Goal: Task Accomplishment & Management: Complete application form

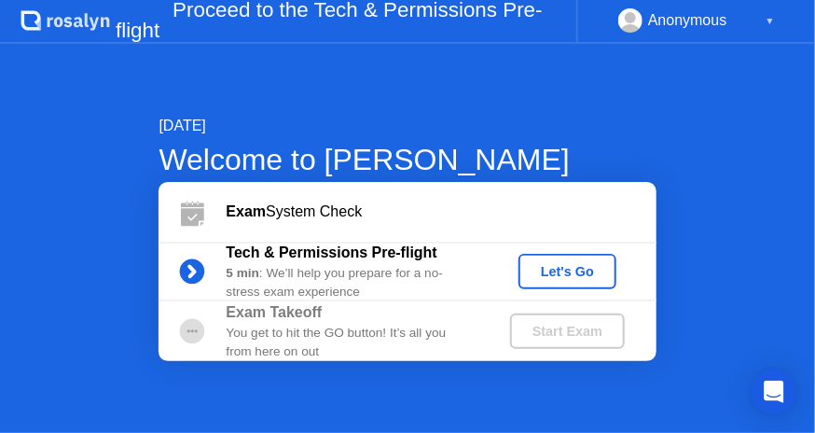
click at [61, 111] on div "[DATE] Welcome to [PERSON_NAME] Exam System Check Tech & Permissions Pre-flight…" at bounding box center [407, 238] width 815 height 389
click at [564, 279] on div "Let's Go" at bounding box center [567, 271] width 83 height 15
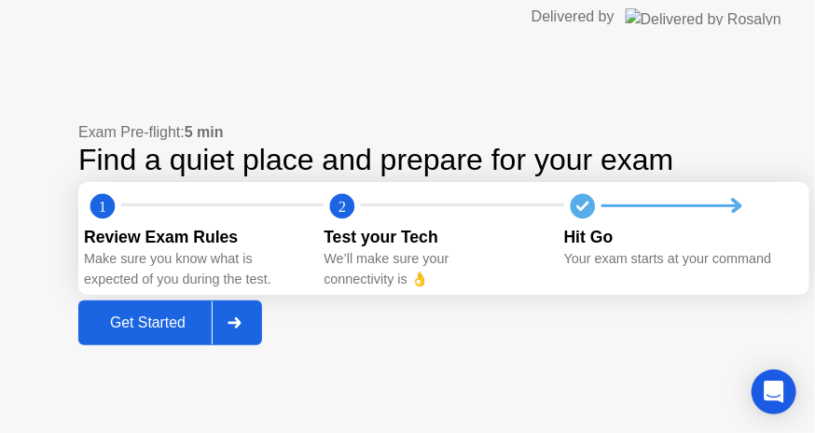
click at [160, 316] on div "Get Started" at bounding box center [148, 322] width 128 height 17
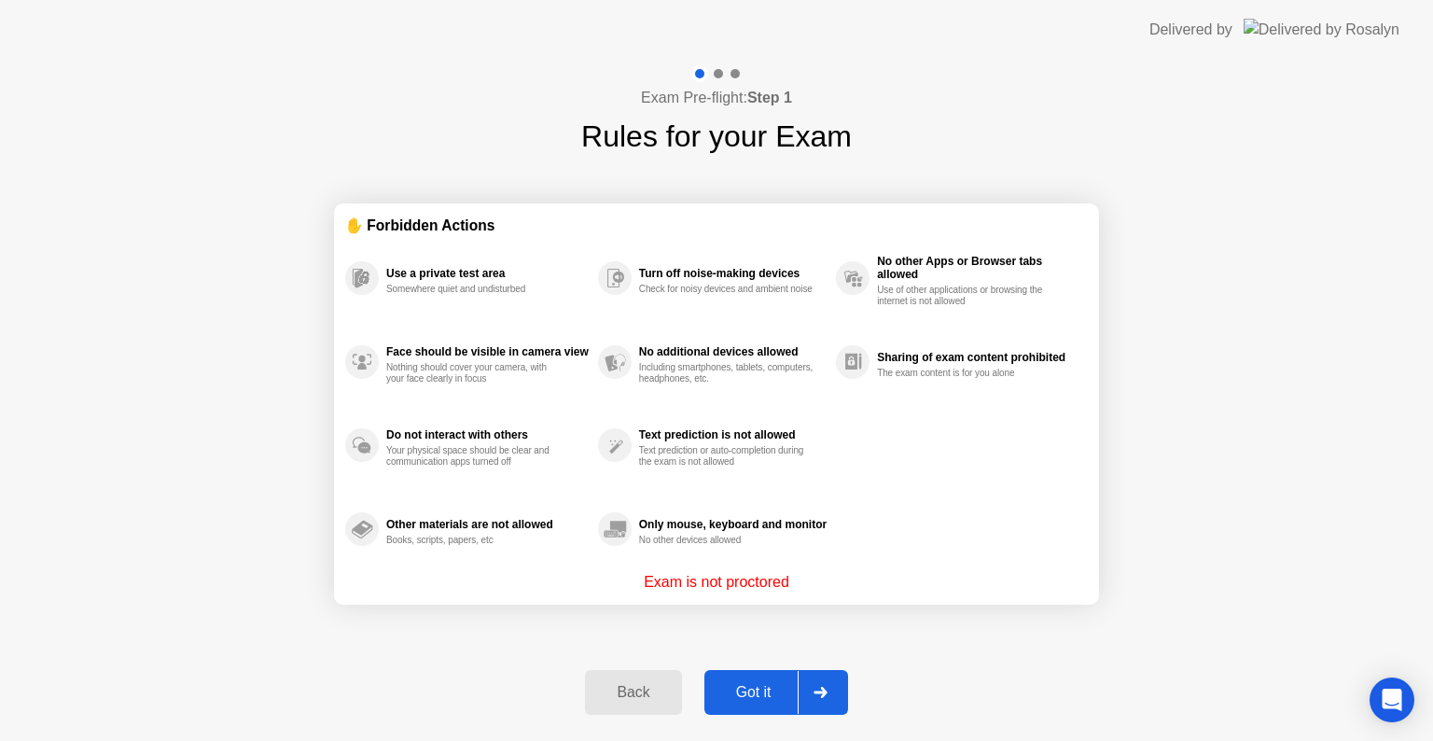
click at [742, 688] on div "Got it" at bounding box center [754, 692] width 88 height 17
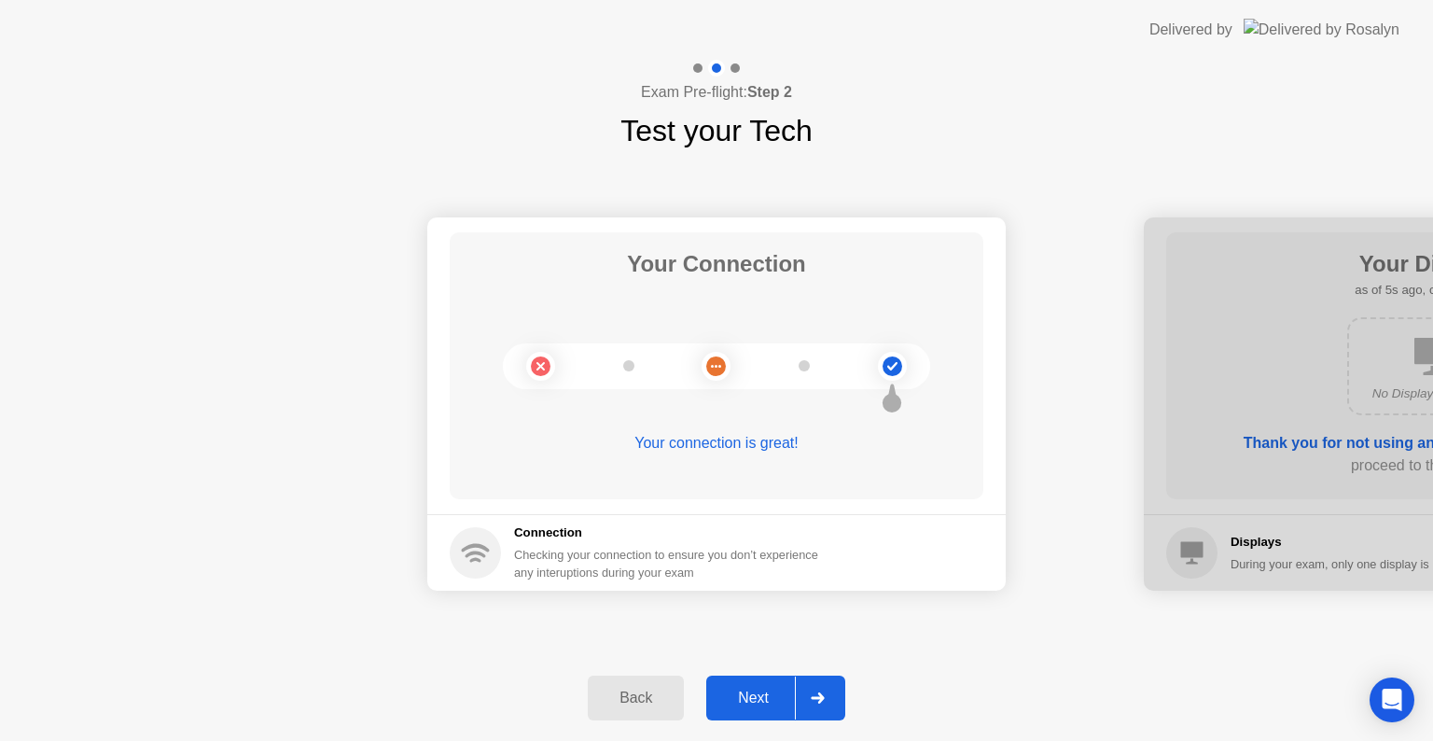
click at [742, 699] on div "Next" at bounding box center [753, 698] width 83 height 17
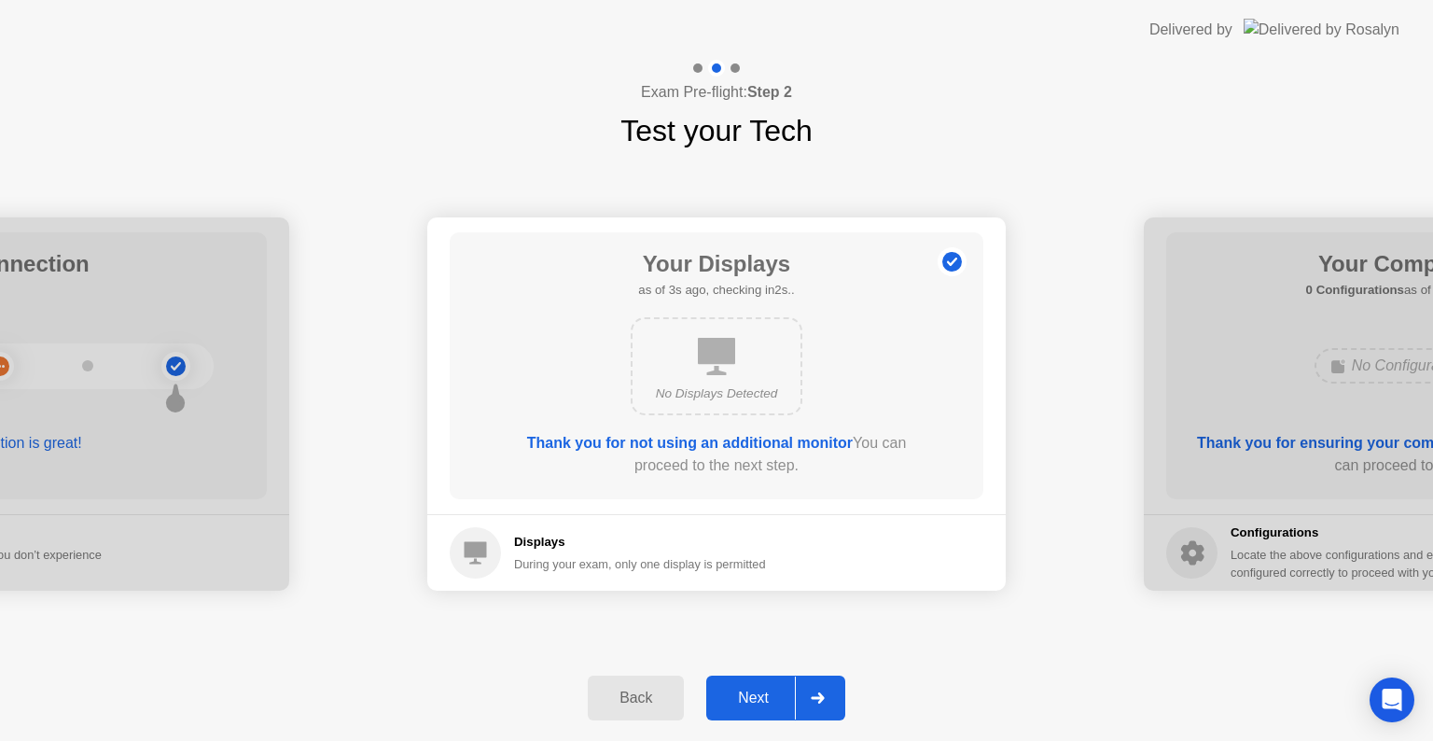
click at [746, 690] on div "Next" at bounding box center [753, 698] width 83 height 17
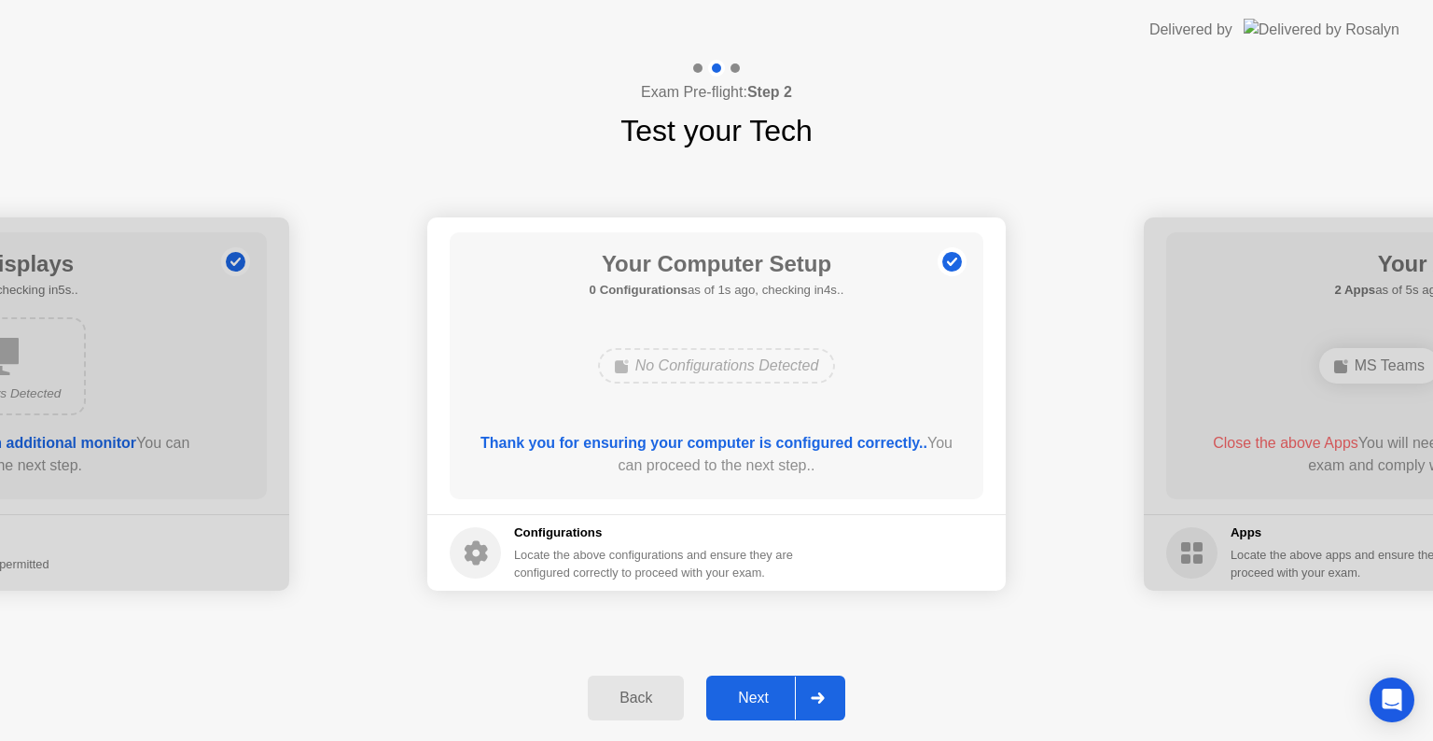
click at [750, 705] on div "Next" at bounding box center [753, 698] width 83 height 17
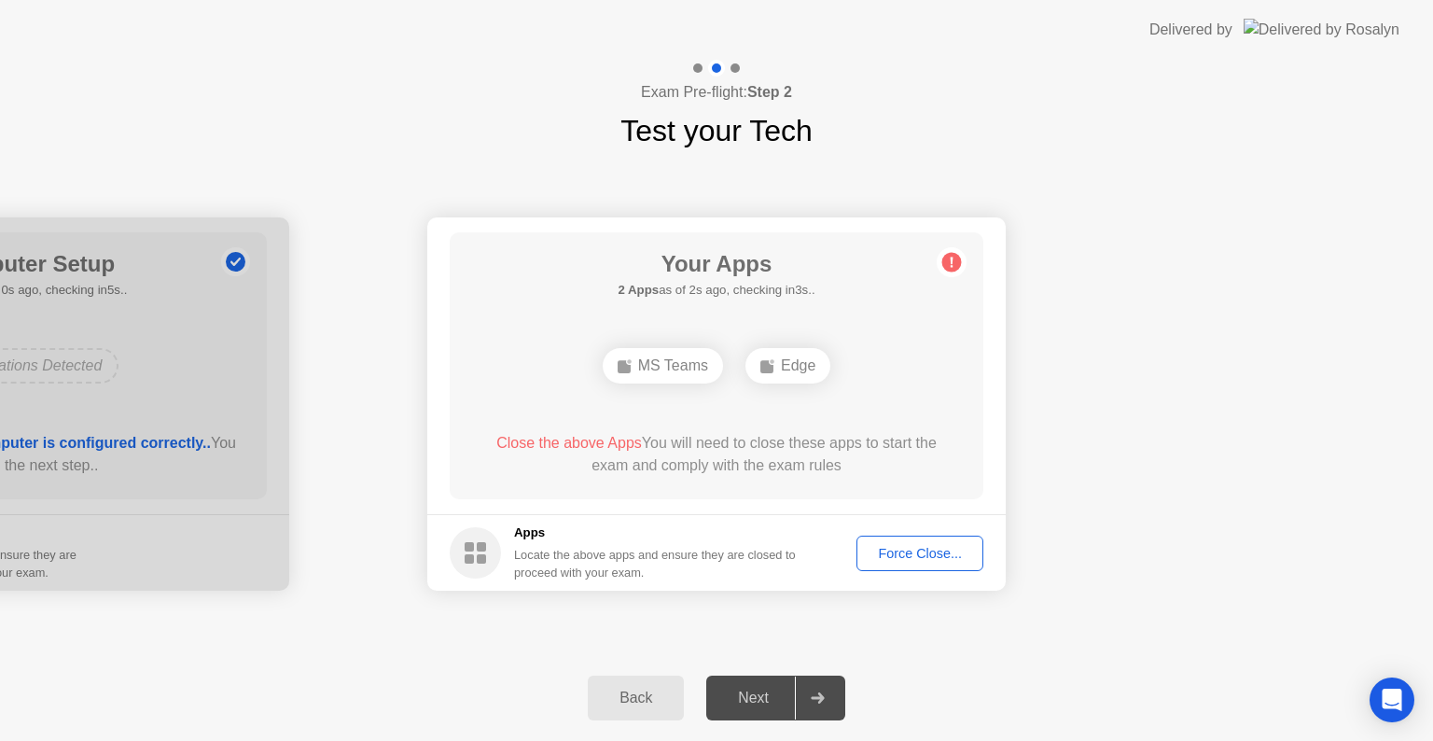
click at [873, 546] on div "Force Close..." at bounding box center [920, 553] width 114 height 15
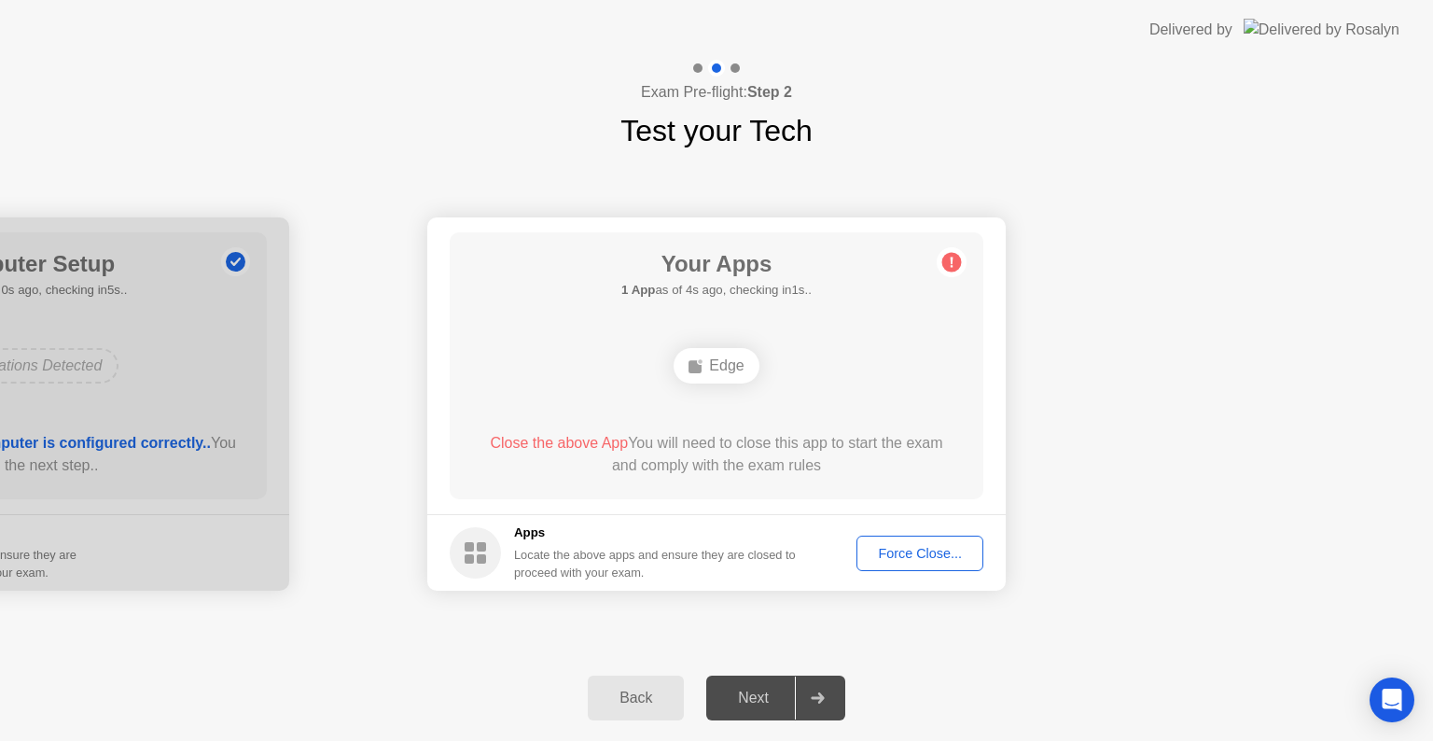
click at [888, 549] on div "Force Close..." at bounding box center [920, 553] width 114 height 15
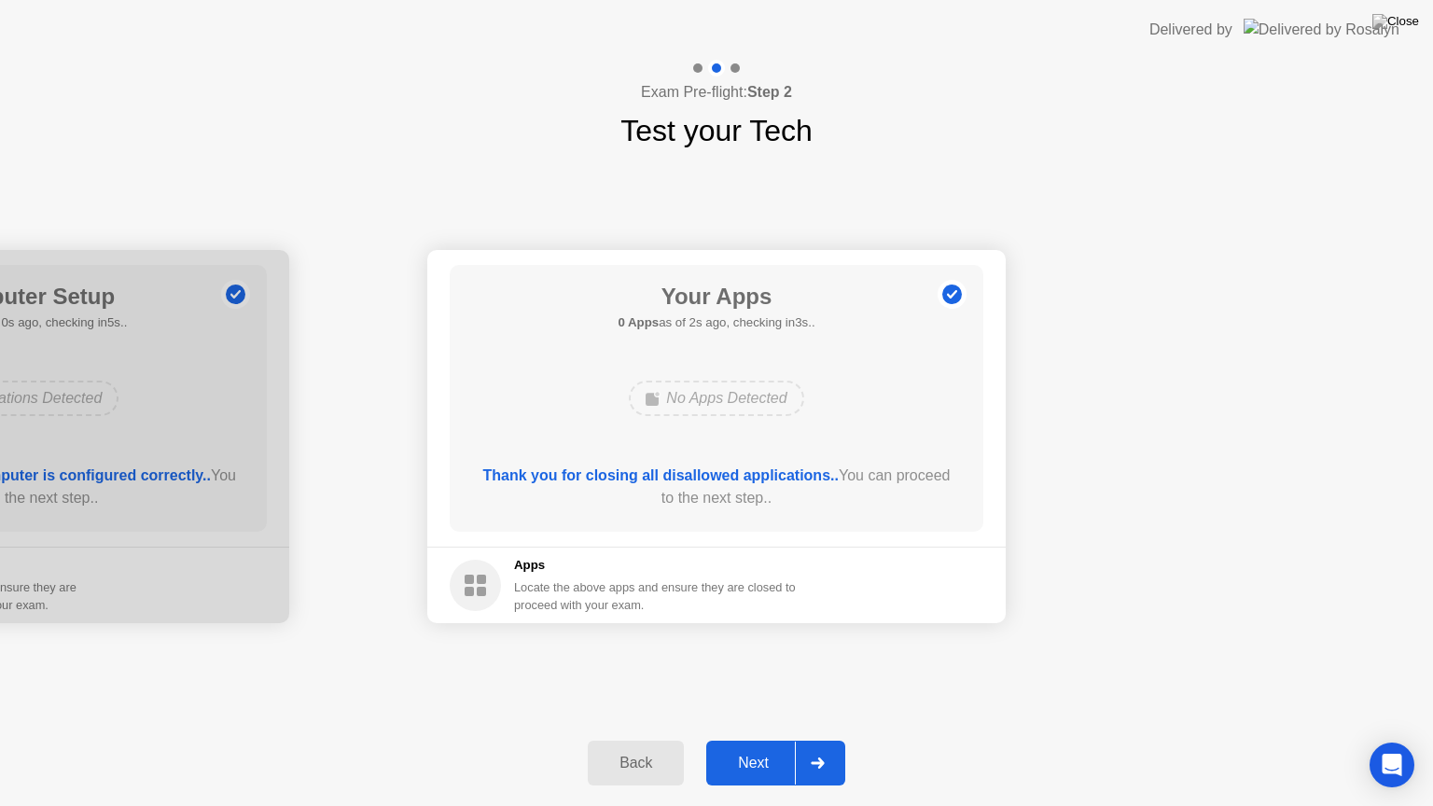
click at [750, 740] on div "Next" at bounding box center [753, 763] width 83 height 17
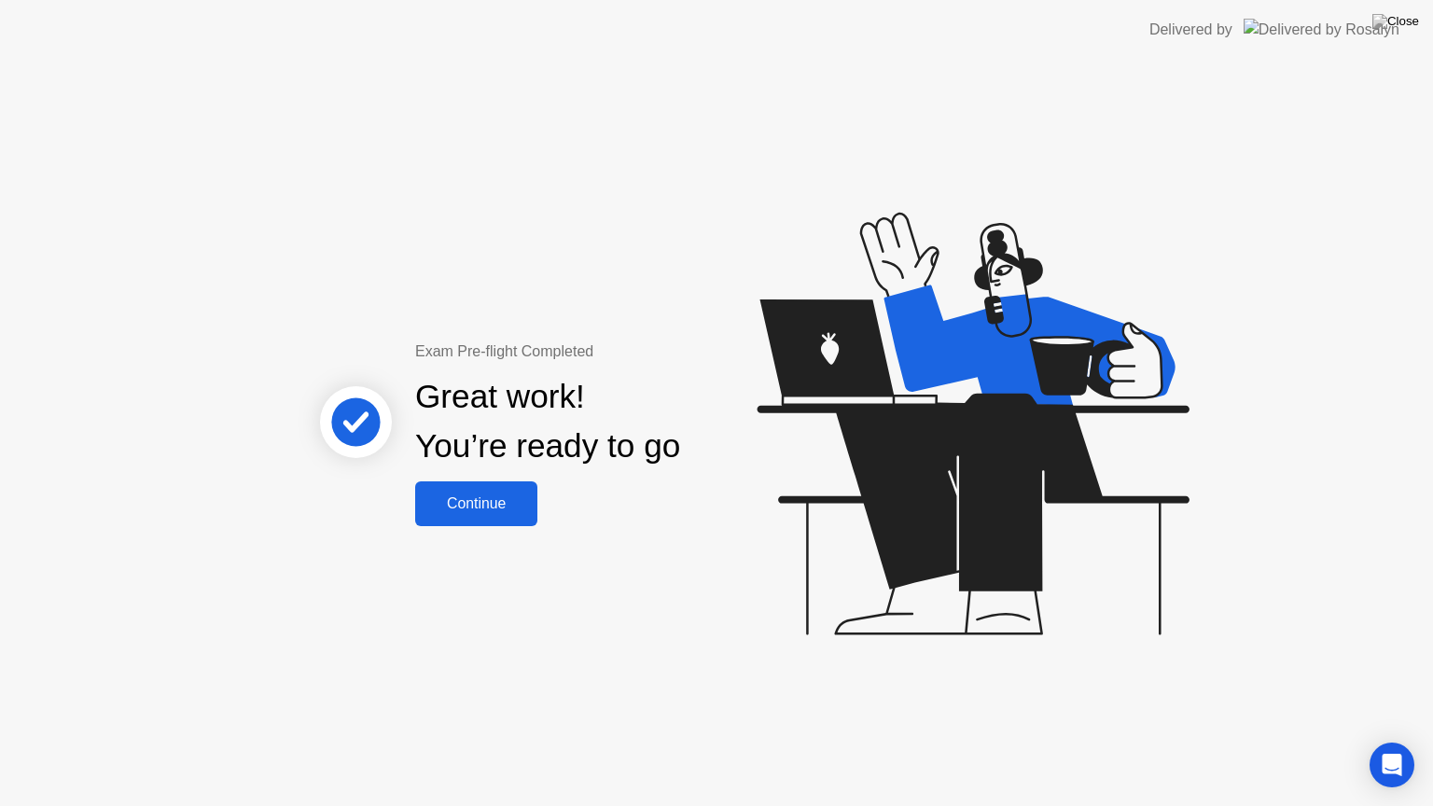
click at [447, 504] on div "Continue" at bounding box center [476, 503] width 111 height 17
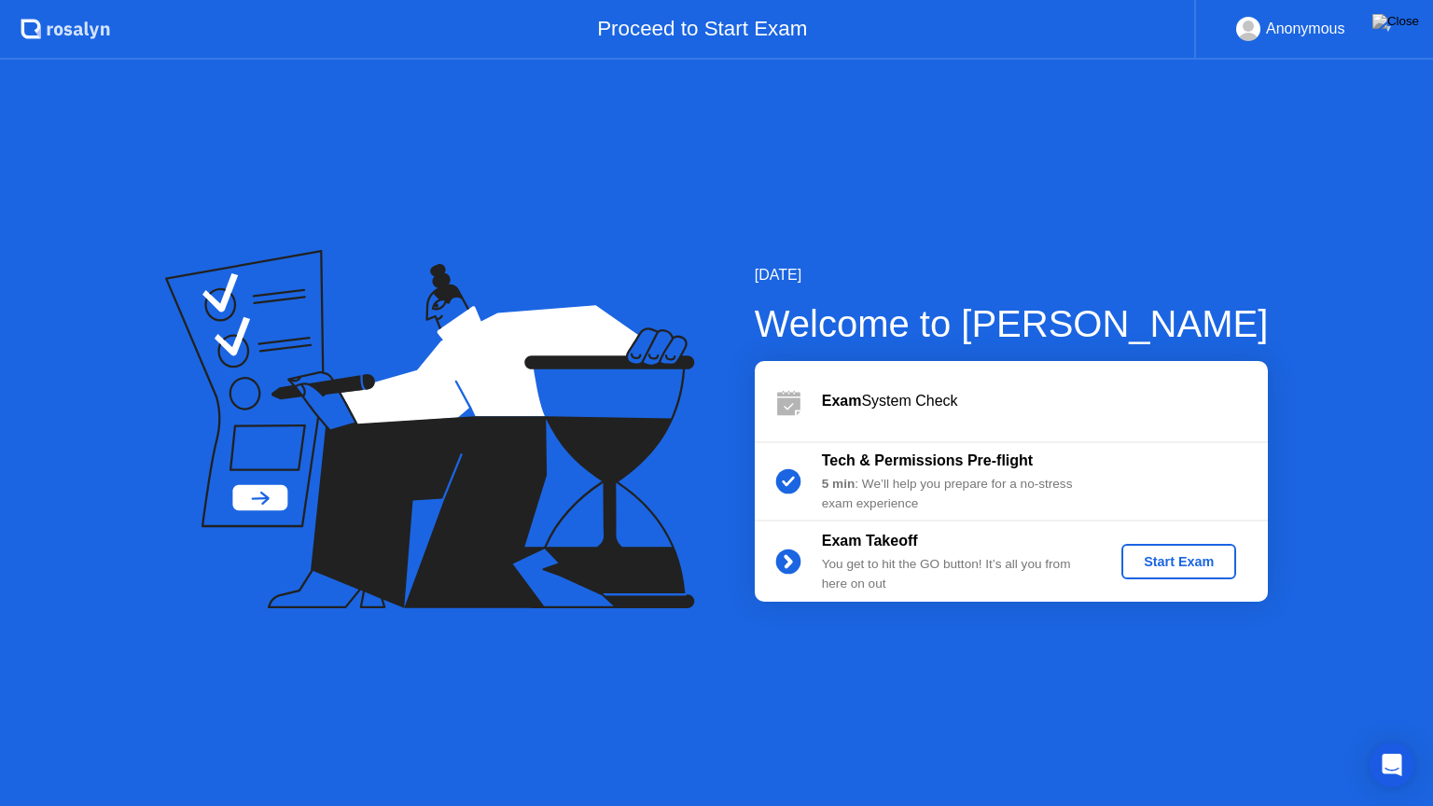
click at [1178, 563] on div "Start Exam" at bounding box center [1179, 561] width 100 height 15
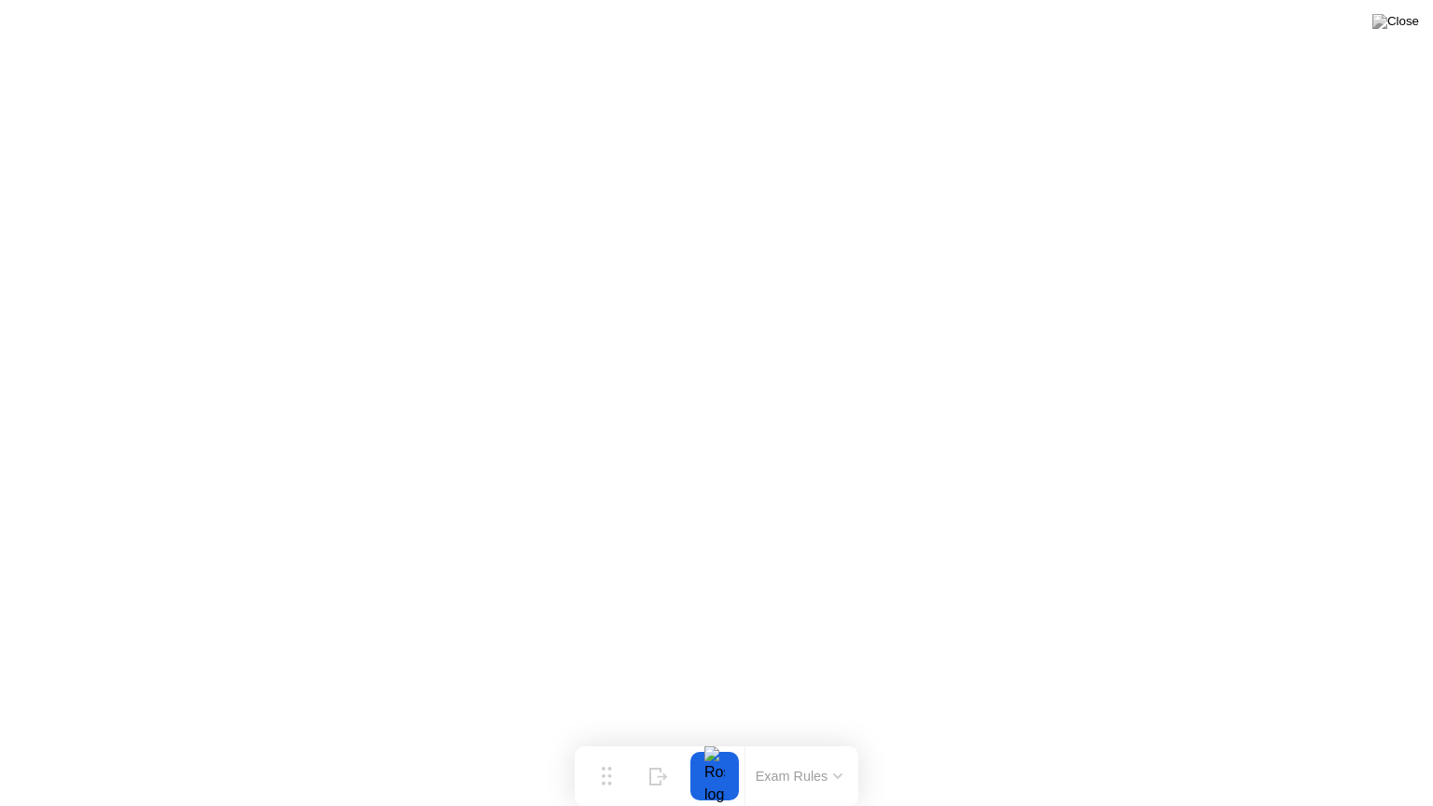
click at [821, 740] on button "Exam Rules" at bounding box center [799, 776] width 99 height 17
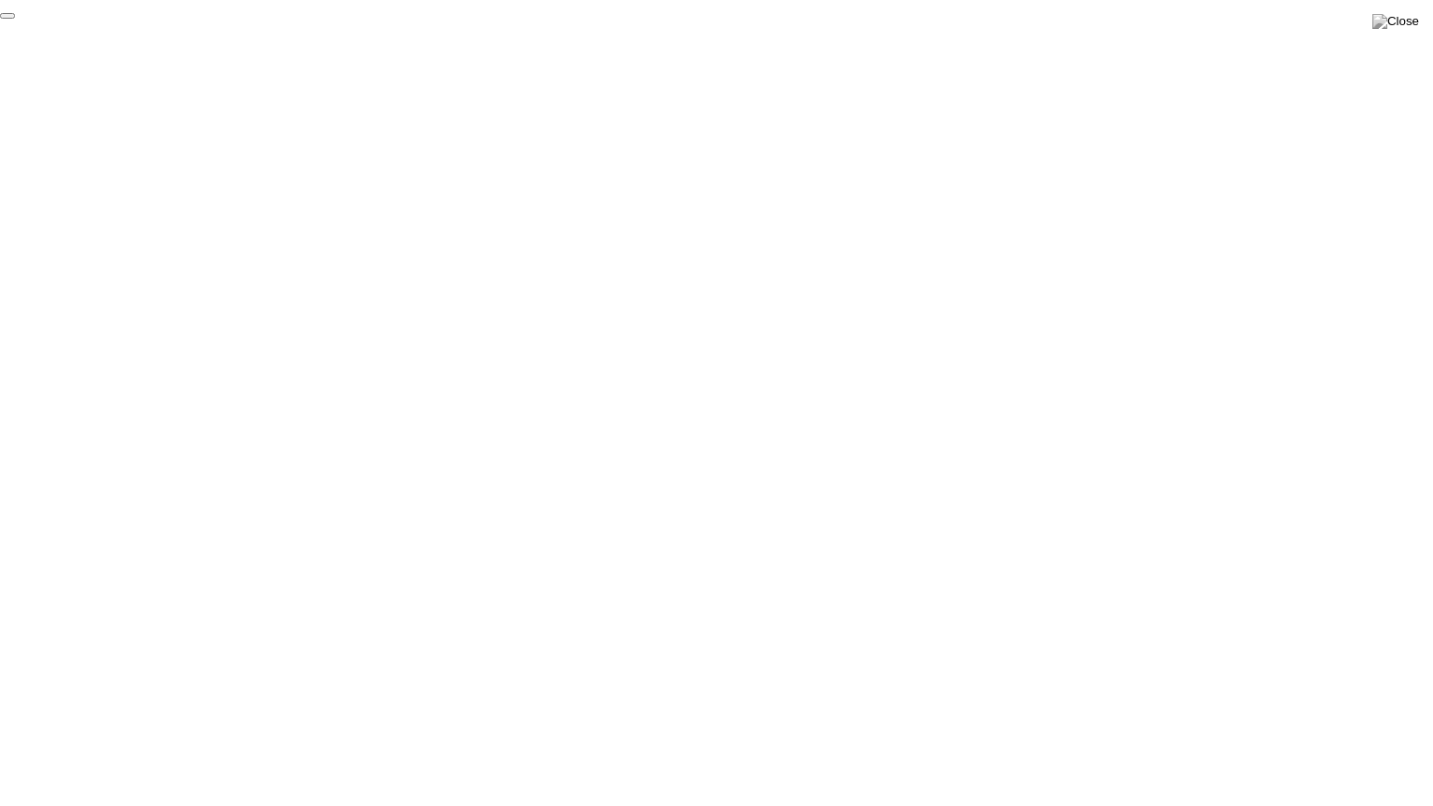
click div "End Proctoring Session"
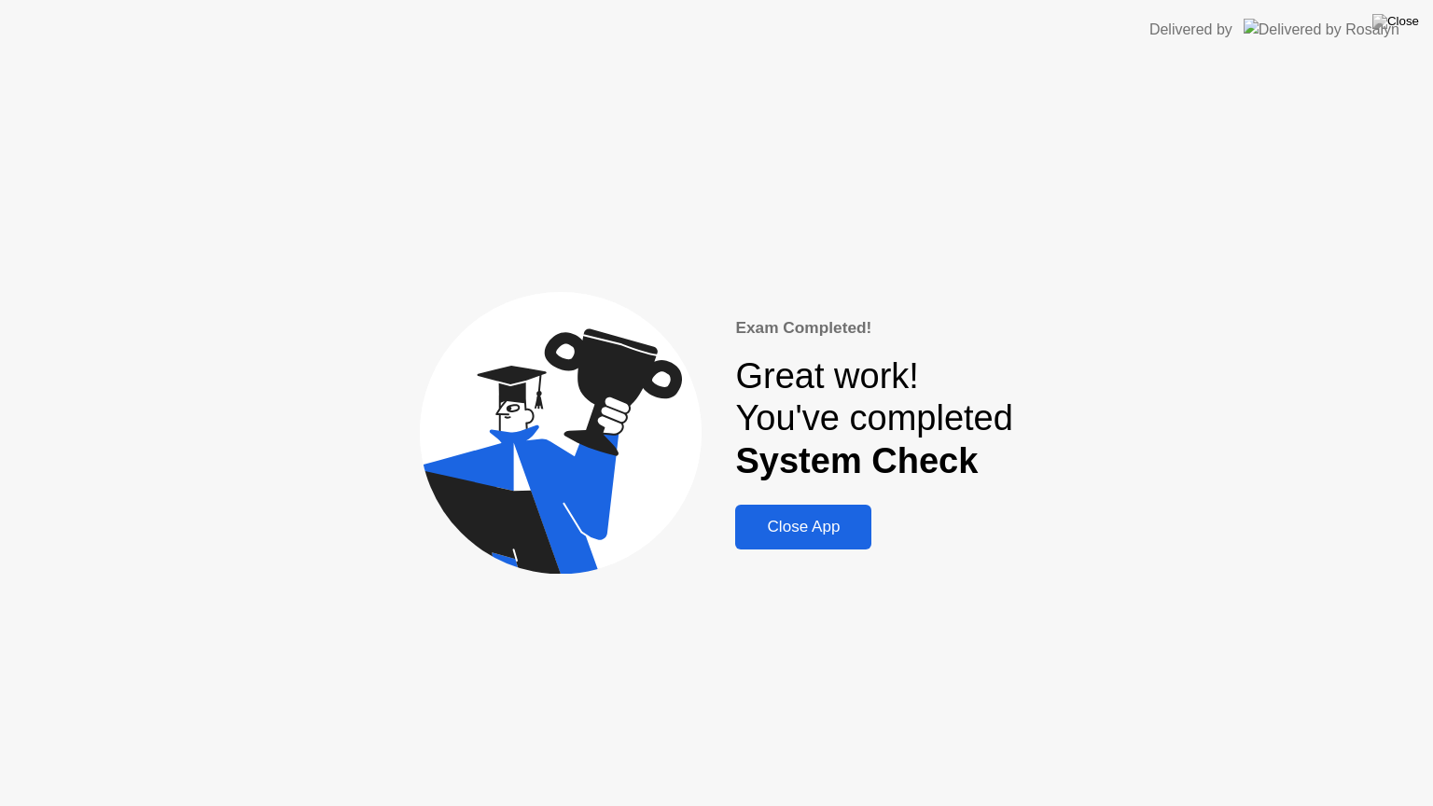
click at [809, 528] on div "Close App" at bounding box center [803, 527] width 125 height 19
